Goal: Information Seeking & Learning: Compare options

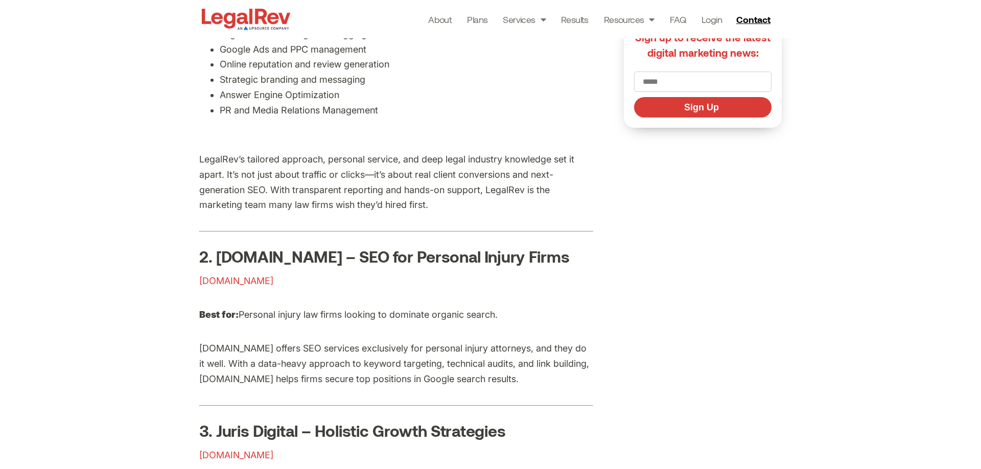
scroll to position [641, 0]
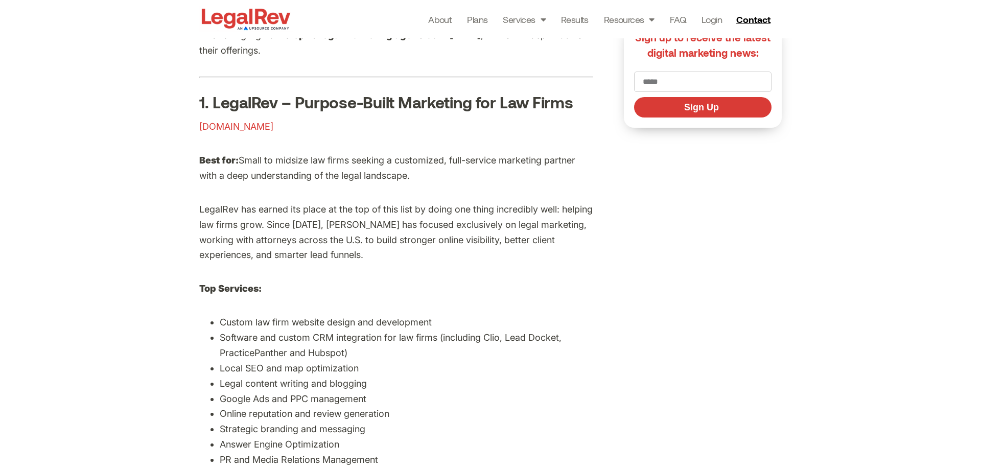
click at [230, 126] on span "legalrev.com" at bounding box center [236, 126] width 74 height 11
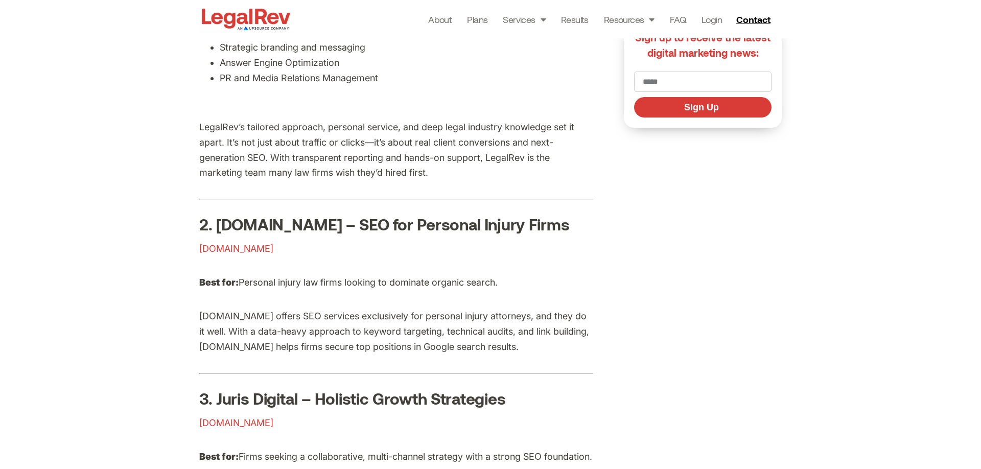
scroll to position [990, 0]
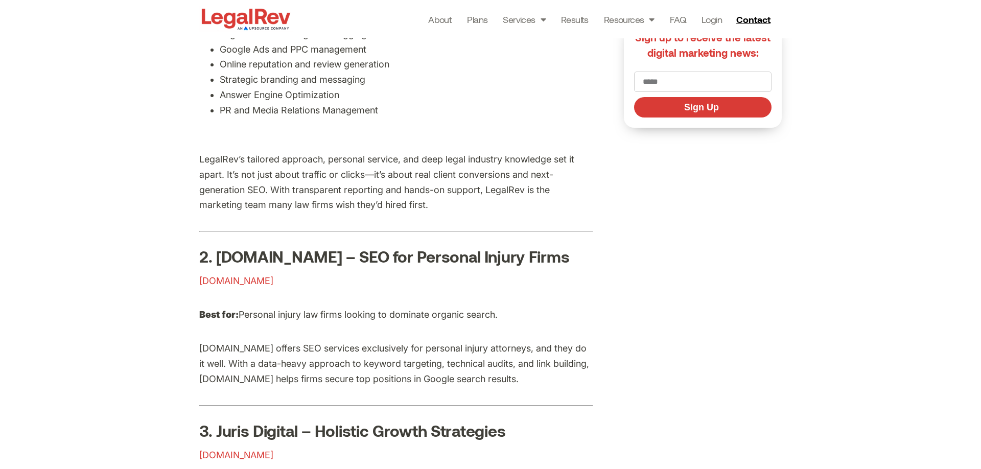
click at [220, 283] on span "rankings.io" at bounding box center [236, 280] width 74 height 11
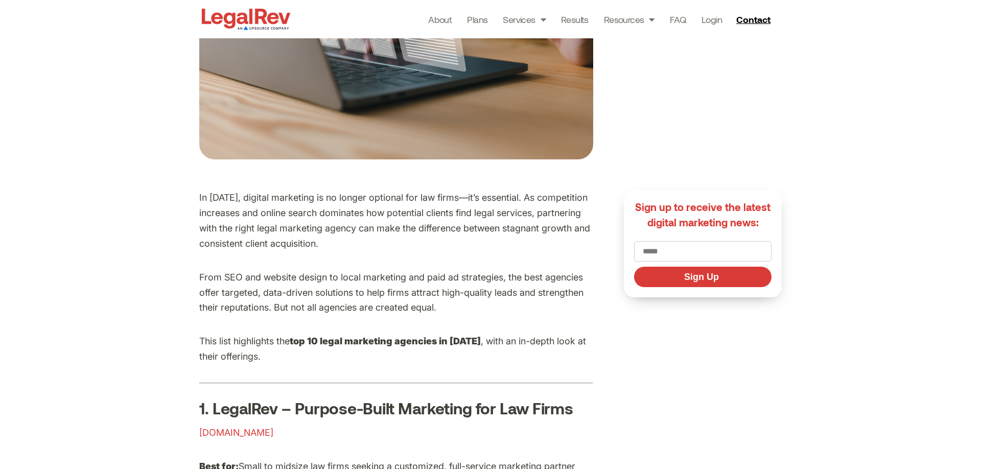
scroll to position [233, 0]
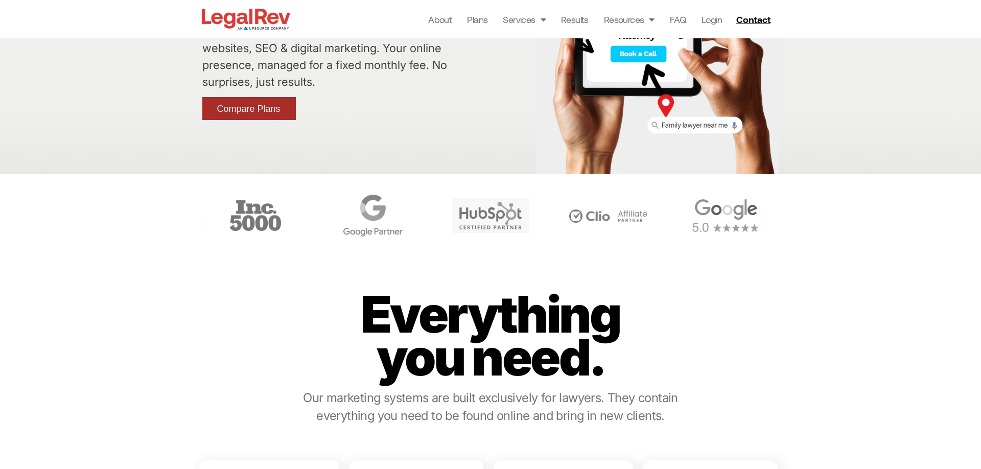
click at [268, 108] on span "Compare Plans" at bounding box center [248, 108] width 63 height 9
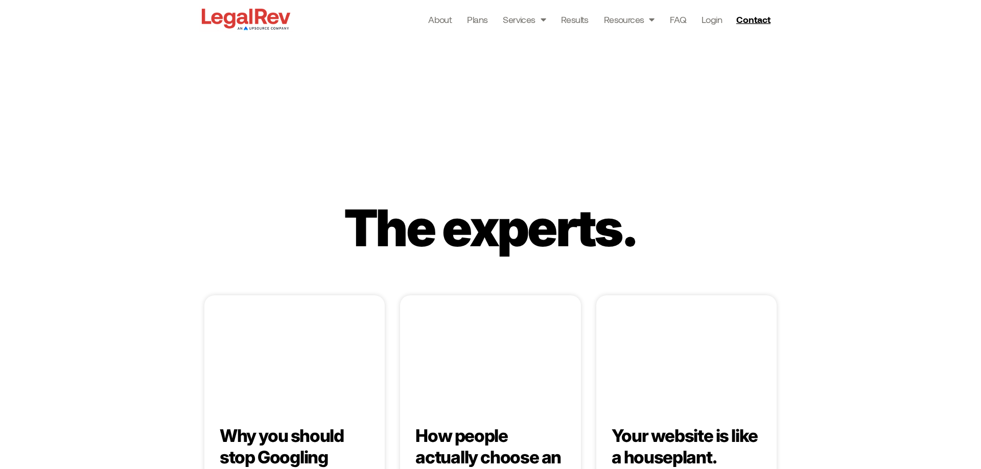
scroll to position [1958, 0]
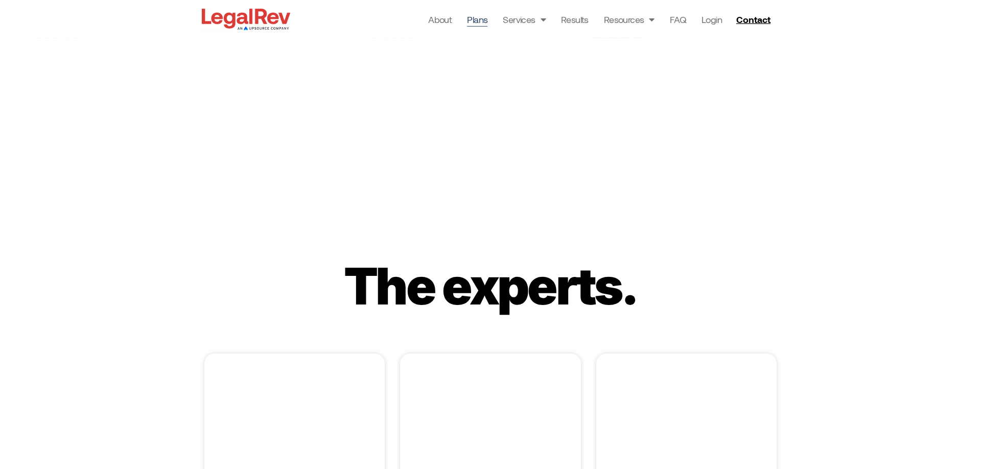
click at [480, 17] on link "Plans" at bounding box center [477, 19] width 20 height 14
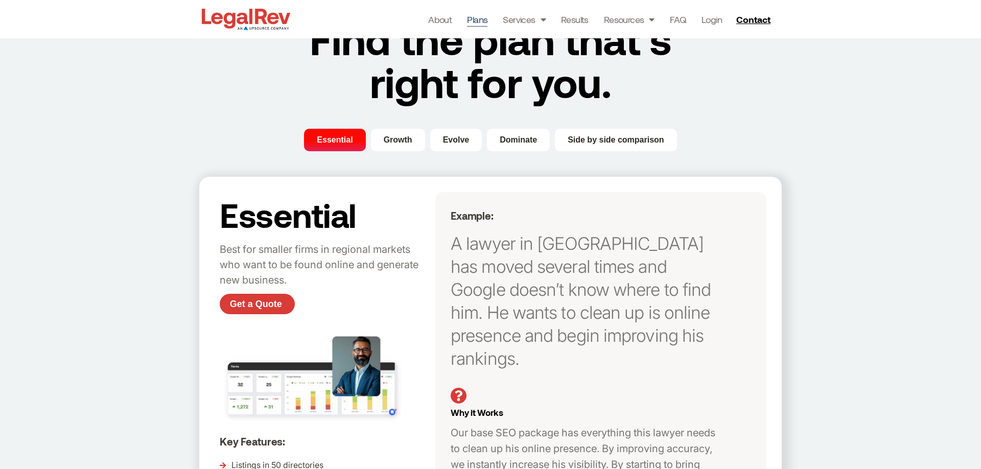
scroll to position [42, 0]
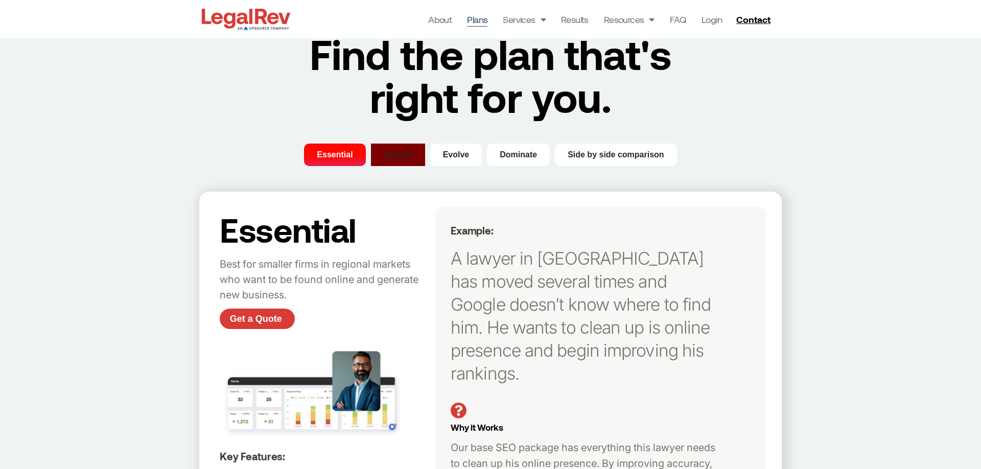
click at [400, 149] on span "Growth" at bounding box center [398, 155] width 29 height 12
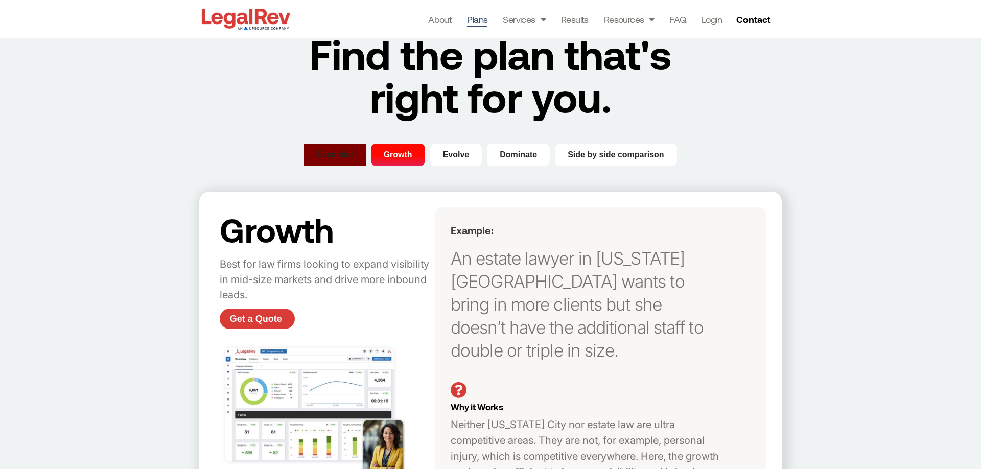
click at [342, 145] on button "Essential" at bounding box center [334, 155] width 61 height 22
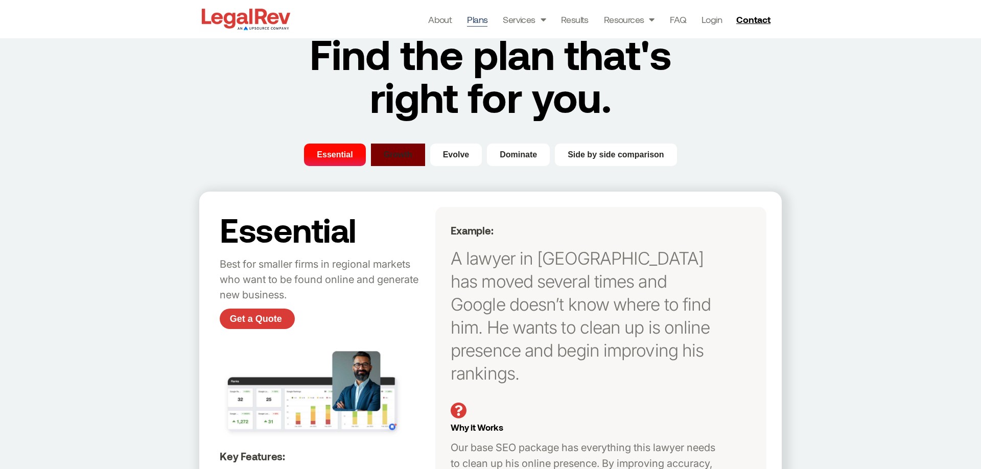
click at [404, 156] on span "Growth" at bounding box center [398, 155] width 29 height 12
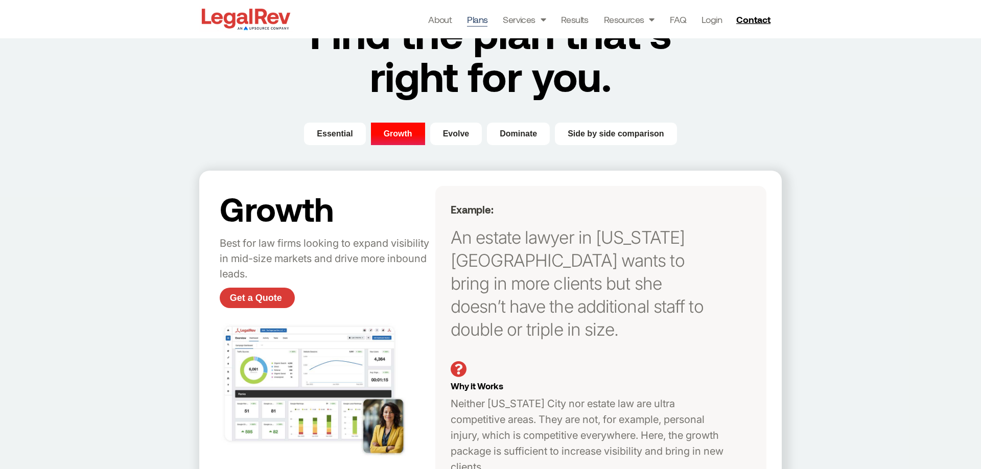
scroll to position [0, 0]
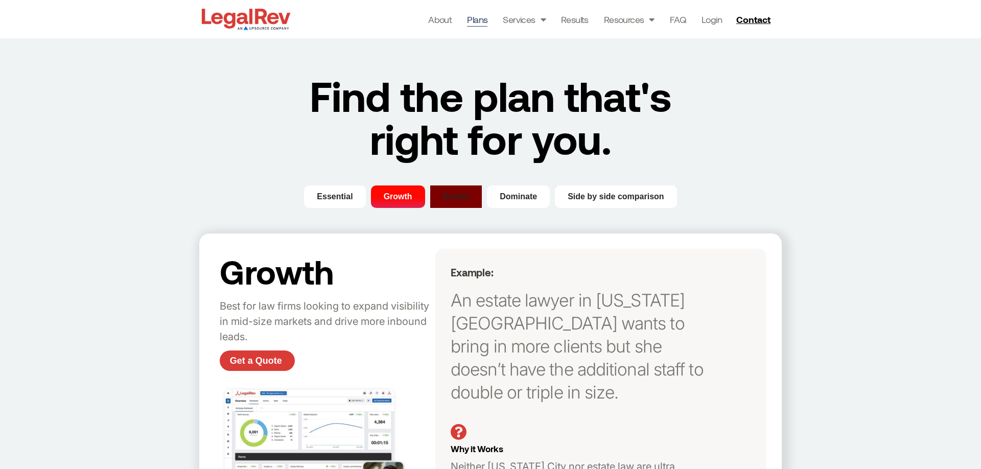
click at [465, 202] on span "Evolve" at bounding box center [456, 197] width 27 height 12
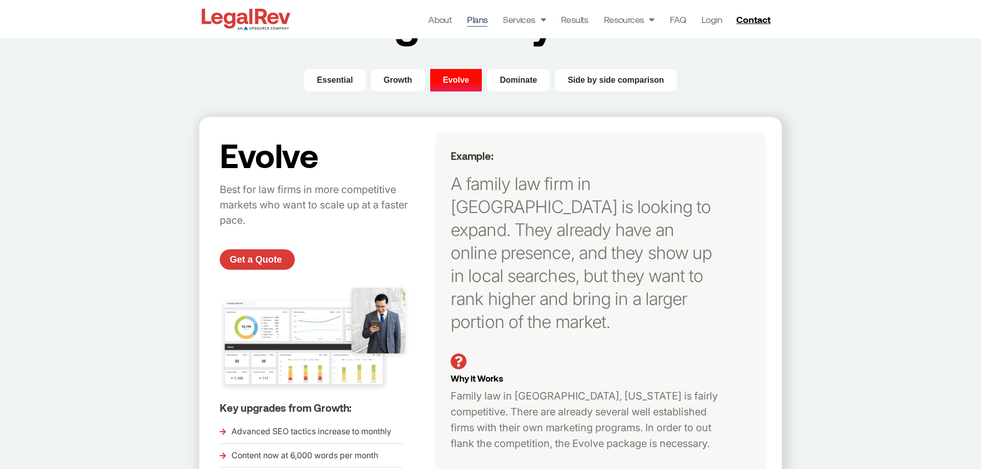
scroll to position [58, 0]
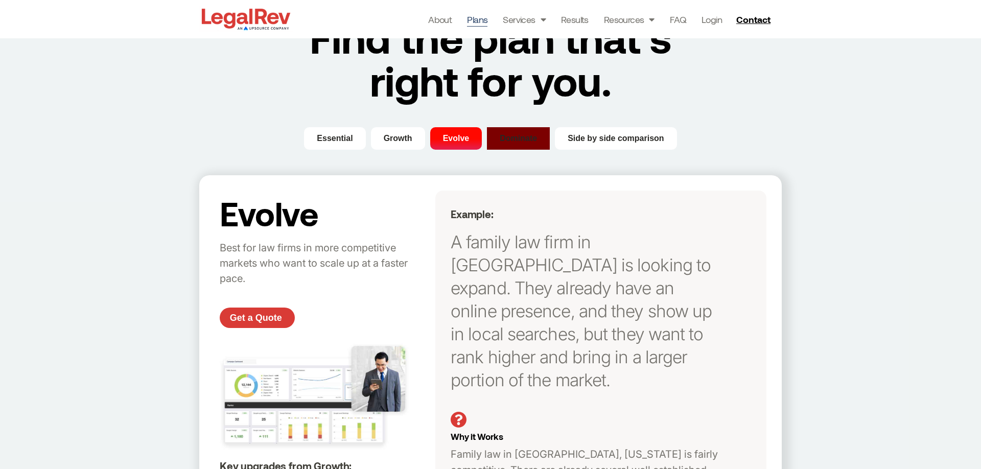
click at [519, 134] on span "Dominate" at bounding box center [518, 138] width 37 height 12
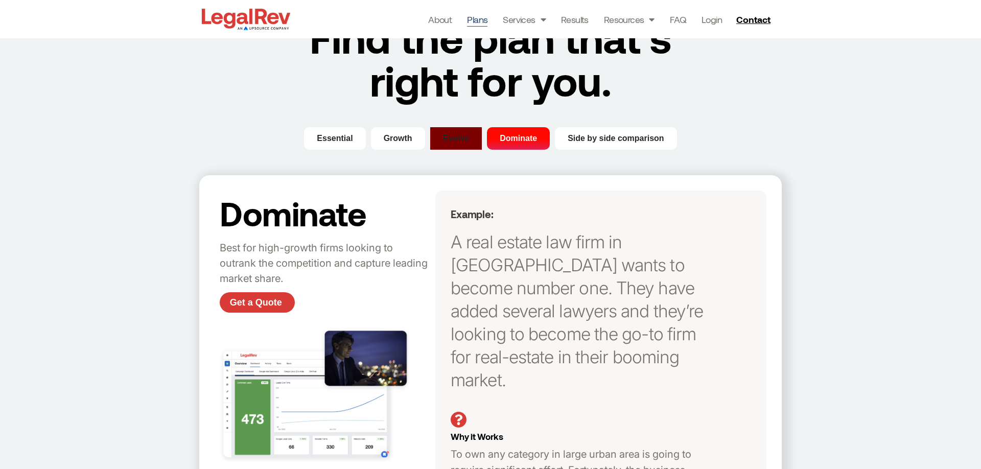
click at [450, 134] on span "Evolve" at bounding box center [456, 138] width 27 height 12
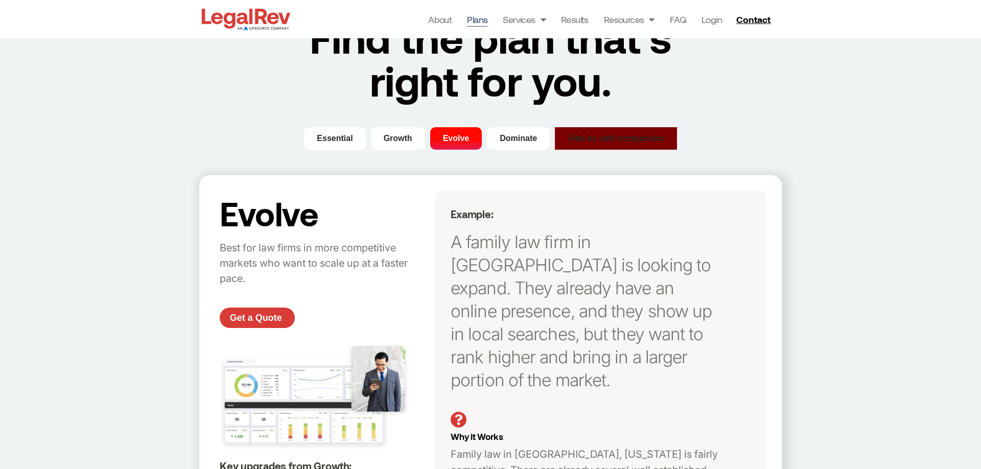
click at [598, 137] on span "Side by side comparison" at bounding box center [616, 138] width 97 height 12
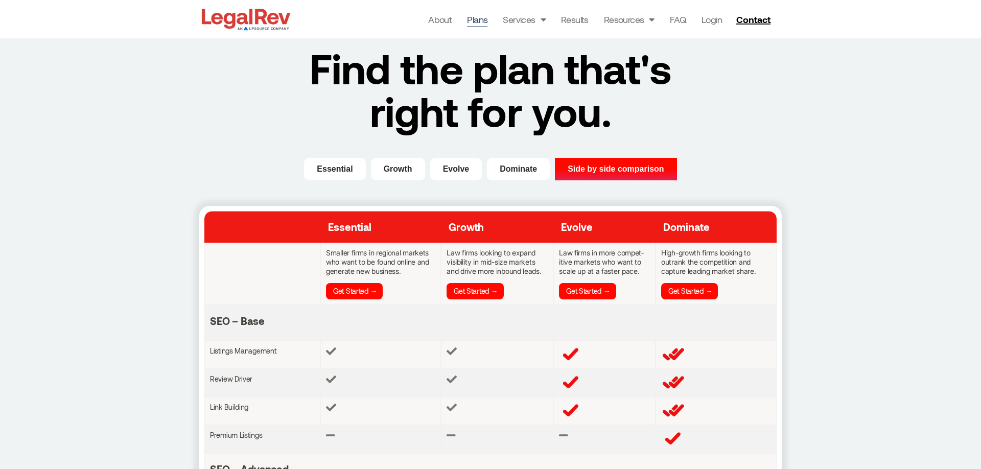
scroll to position [0, 0]
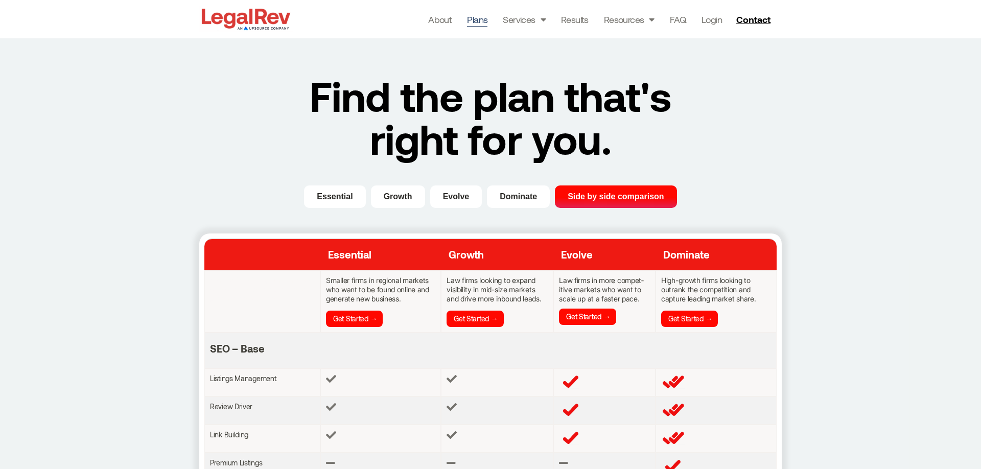
click at [587, 322] on link "Get Started →" at bounding box center [587, 317] width 57 height 16
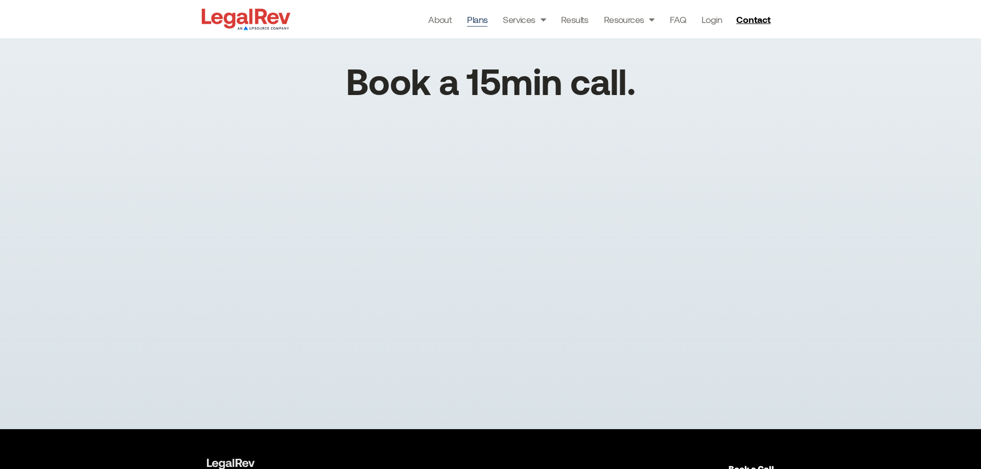
click at [483, 22] on link "Plans" at bounding box center [477, 19] width 20 height 14
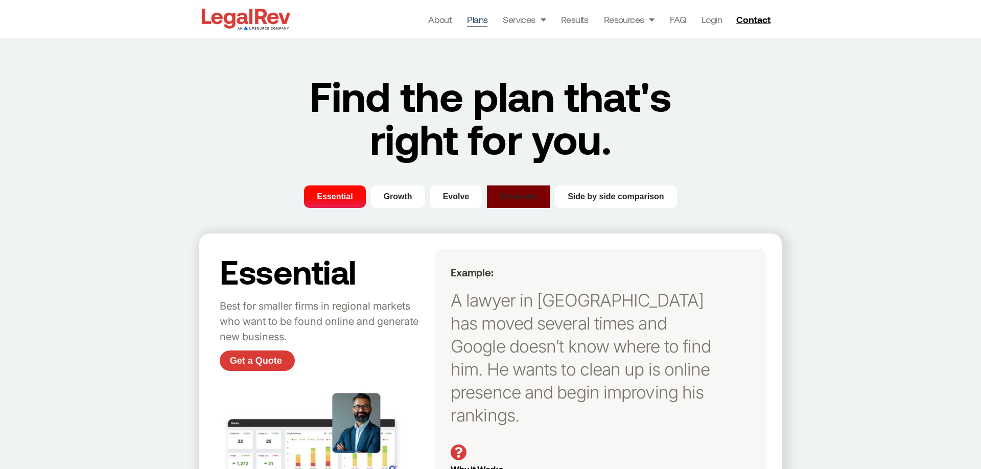
click at [497, 196] on button "Dominate" at bounding box center [518, 196] width 63 height 22
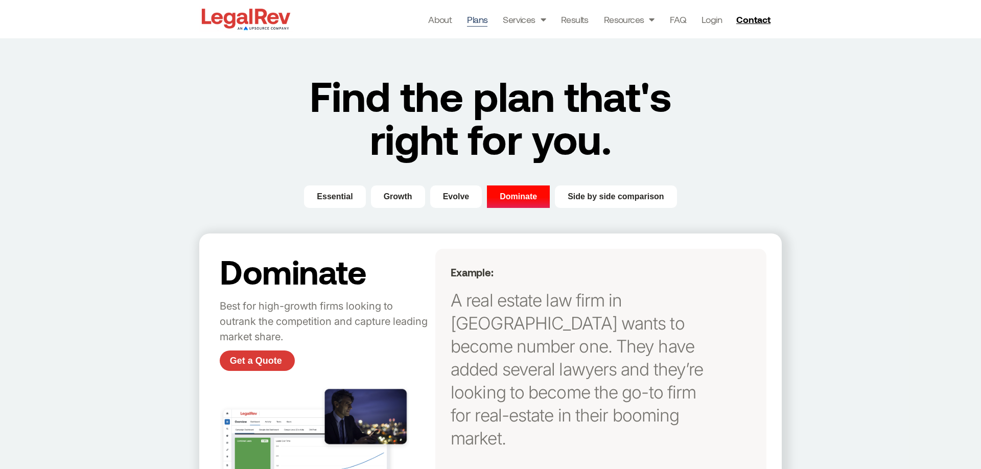
scroll to position [175, 0]
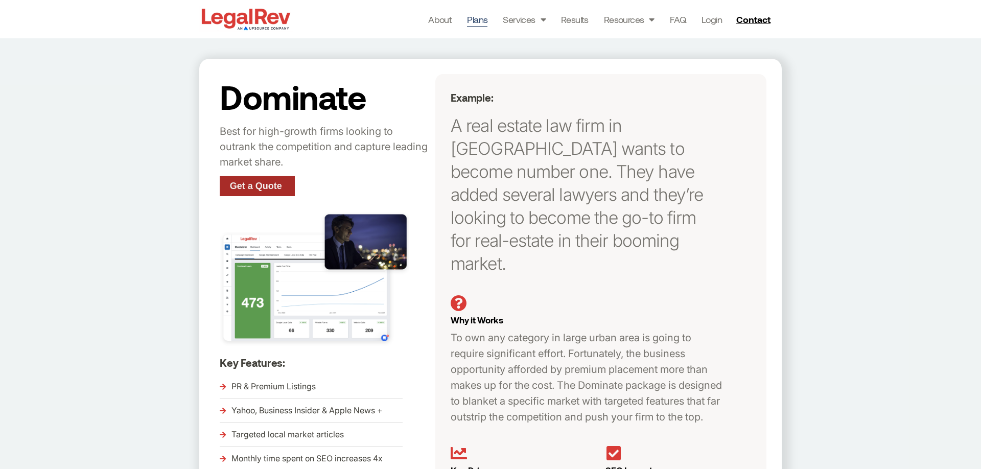
click at [250, 185] on span "Get a Quote" at bounding box center [256, 185] width 52 height 9
